Goal: Communication & Community: Ask a question

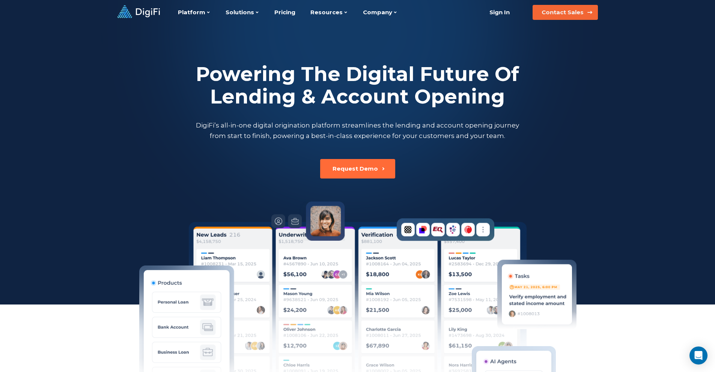
click at [551, 11] on div "Contact Sales" at bounding box center [562, 13] width 42 height 8
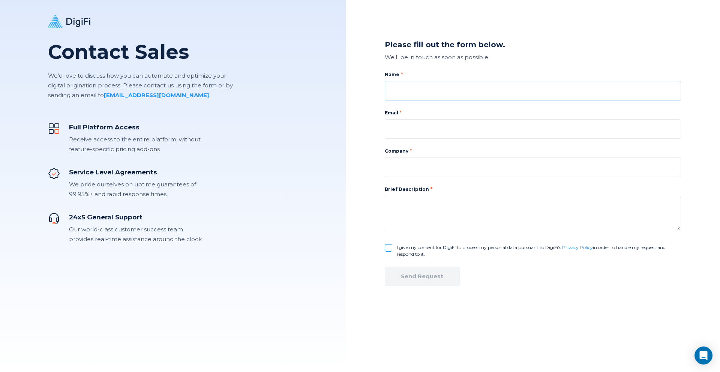
click at [434, 92] on input at bounding box center [533, 91] width 296 height 20
type input "[PERSON_NAME]"
type input "[EMAIL_ADDRESS][DOMAIN_NAME]"
click at [461, 163] on input at bounding box center [533, 168] width 296 height 20
type input "UGA Finance"
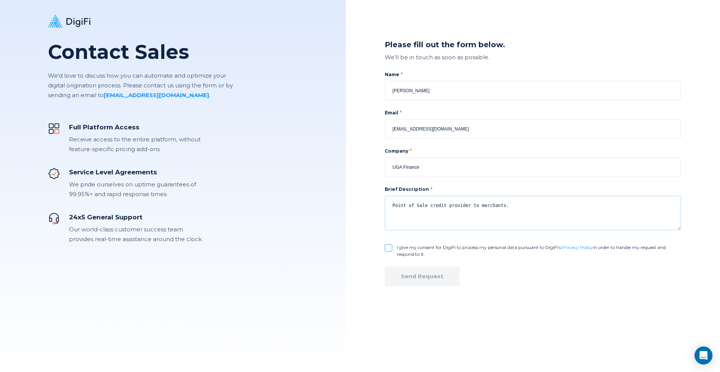
type textarea "Point of Sale credit provider to merchants."
click at [386, 247] on input "I give my consent for DigiFi to process my personal data pursuant to DigiFi’s P…" at bounding box center [389, 248] width 8 height 8
checkbox input "true"
click at [430, 281] on button "Send Request" at bounding box center [422, 277] width 75 height 20
checkbox input "false"
